Goal: Navigation & Orientation: Find specific page/section

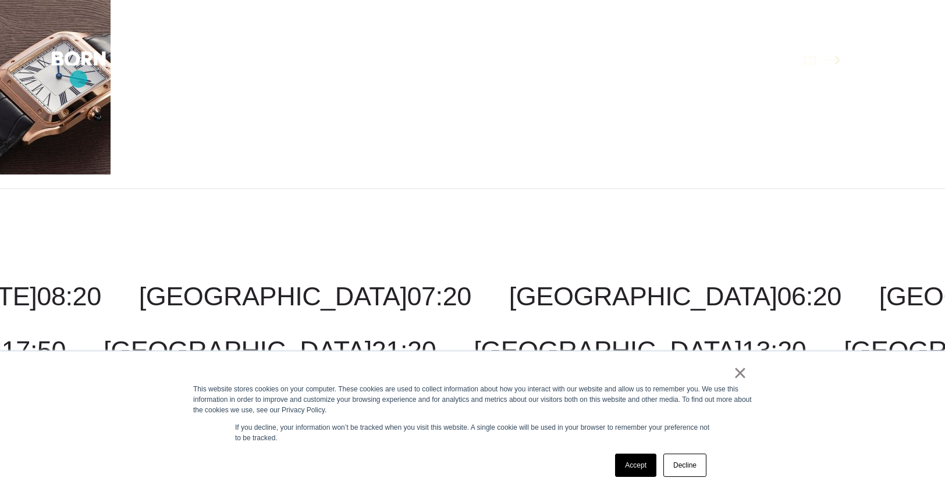
click at [78, 79] on img at bounding box center [55, 87] width 111 height 175
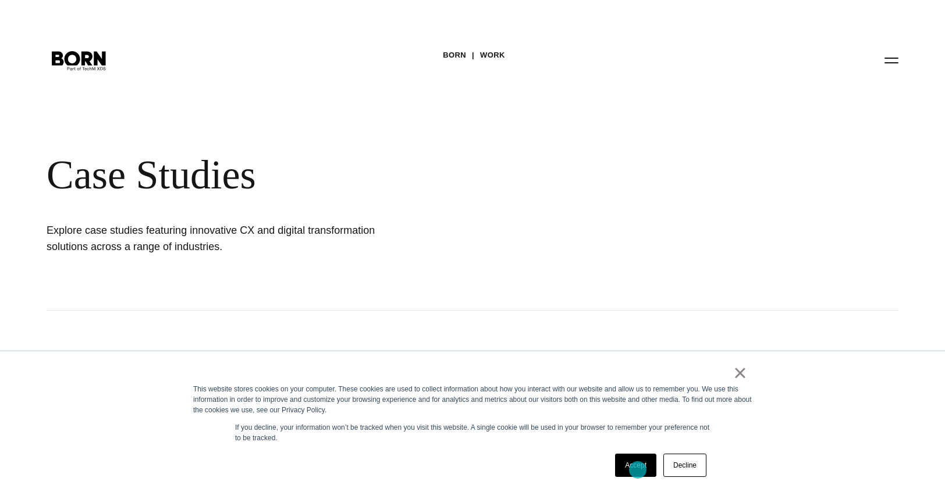
click at [638, 470] on link "Accept" at bounding box center [635, 465] width 41 height 23
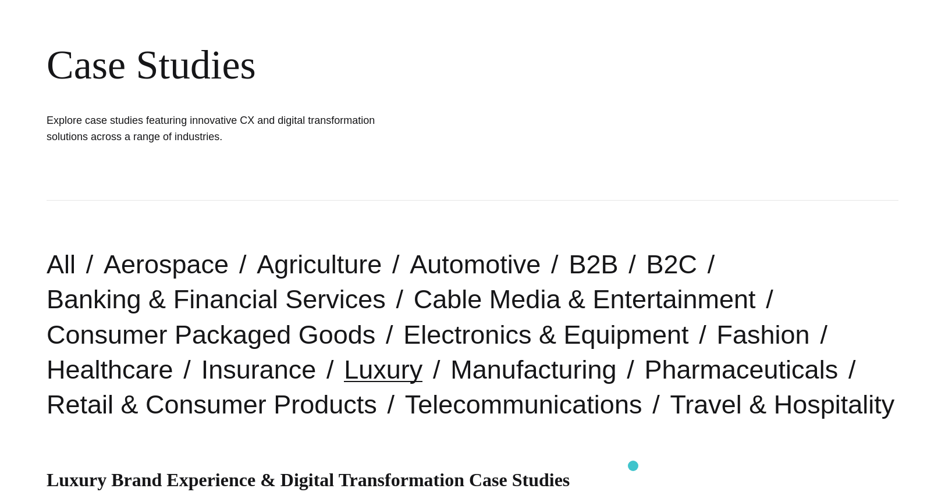
scroll to position [117, 0]
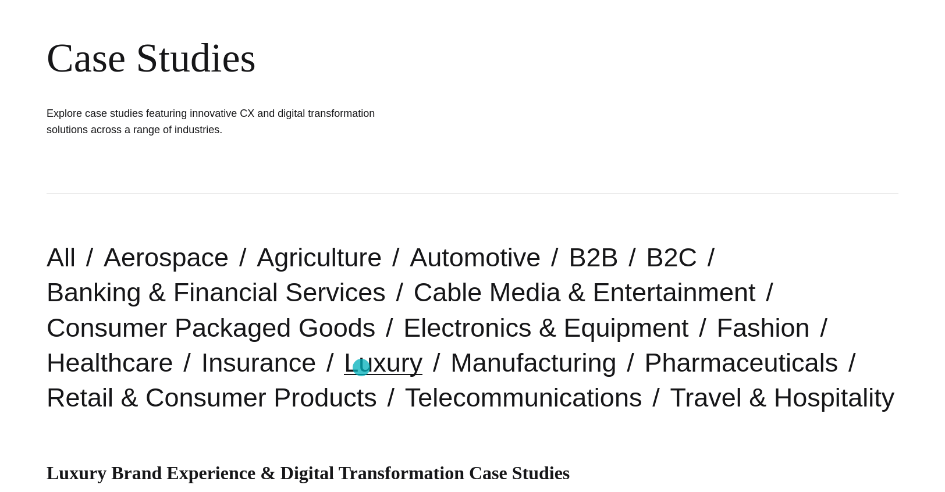
click at [361, 368] on link "Luxury" at bounding box center [383, 363] width 79 height 30
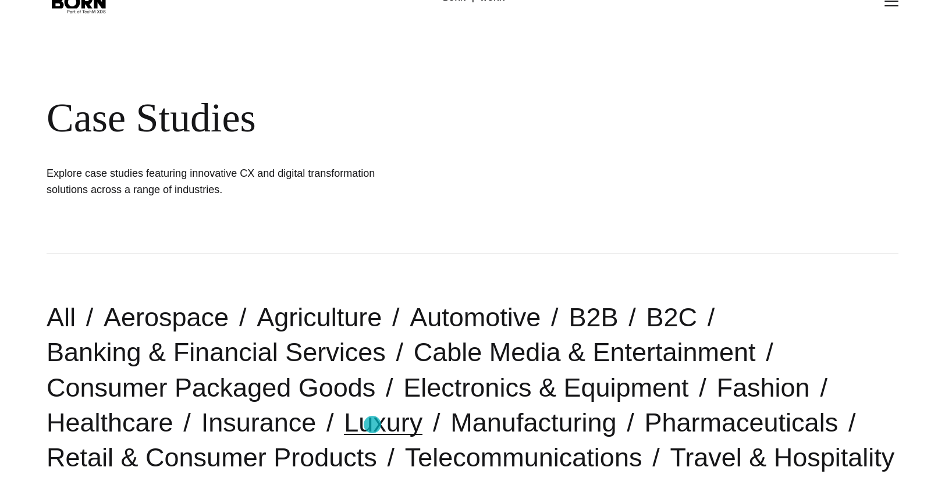
scroll to position [113, 0]
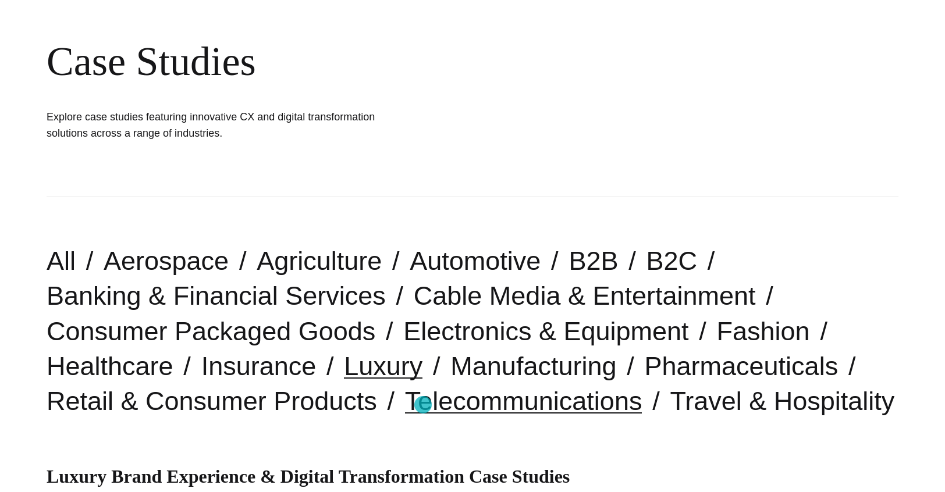
click at [423, 405] on link "Telecommunications" at bounding box center [523, 401] width 237 height 30
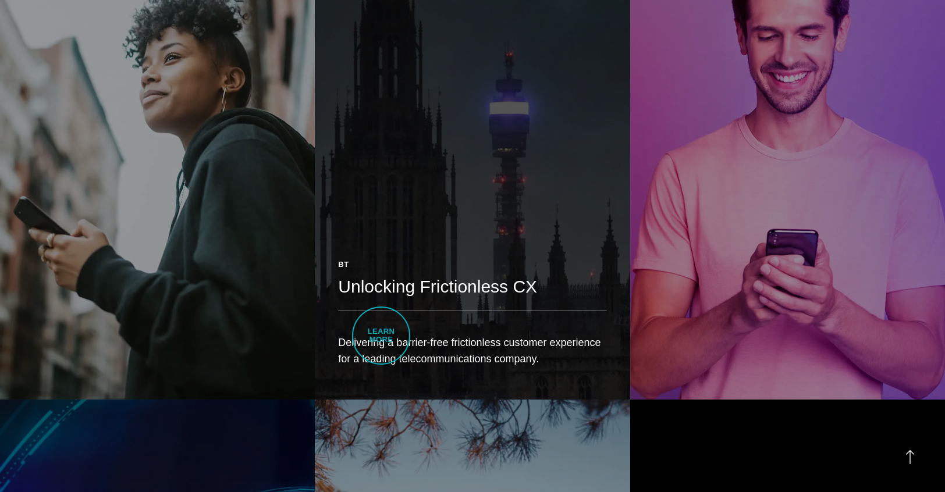
scroll to position [1274, 0]
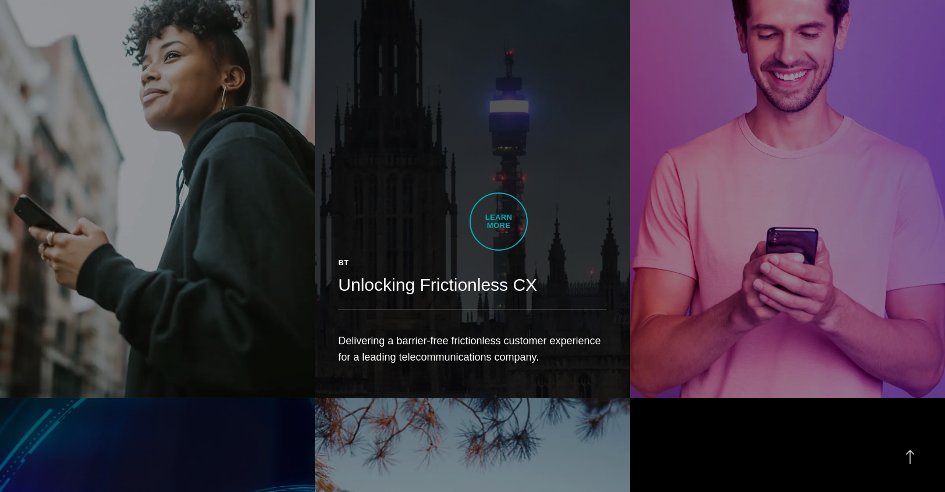
click at [499, 222] on link "BT Unlocking Frictionless CX Delivering a barrier-free frictionless customer ex…" at bounding box center [472, 150] width 315 height 496
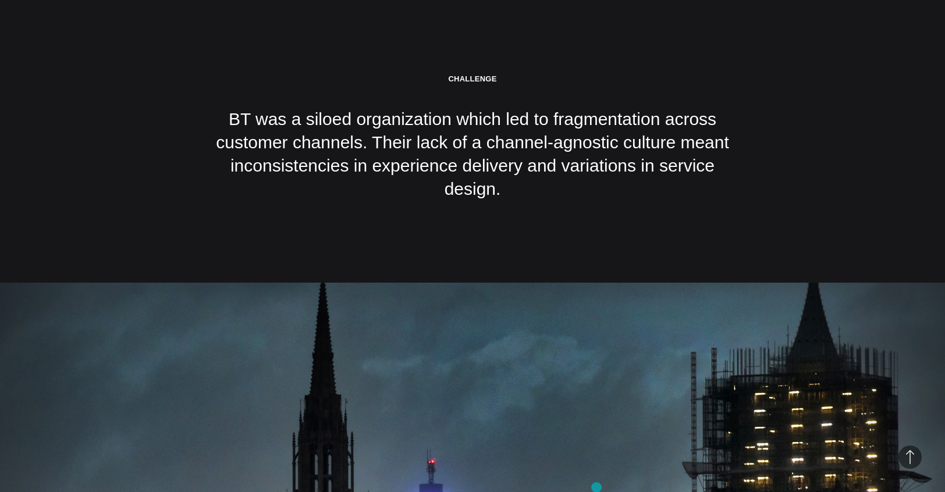
scroll to position [1407, 0]
